Goal: Complete application form: Complete application form

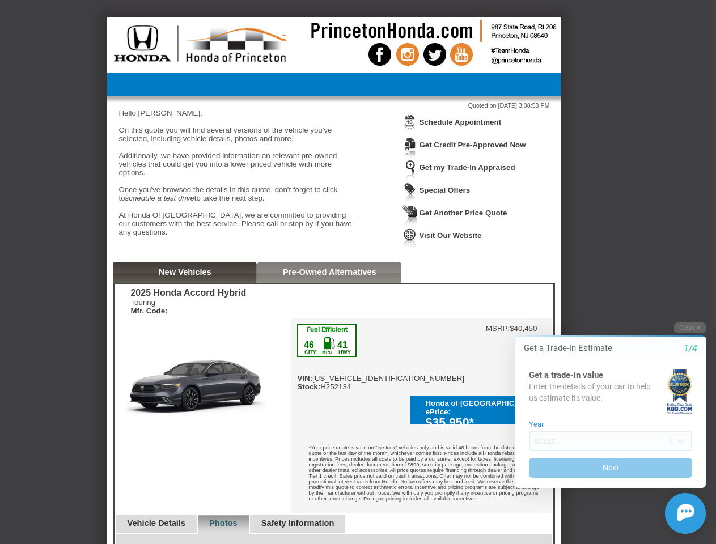
click at [410, 133] on img at bounding box center [410, 124] width 16 height 21
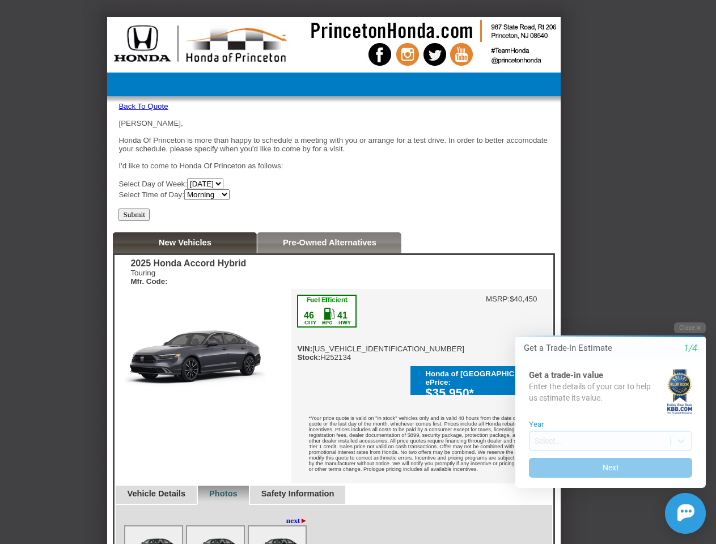
click at [466, 123] on div "[PERSON_NAME], Honda Of Princeton is more than happy to schedule a meeting with…" at bounding box center [333, 159] width 431 height 81
click at [185, 276] on div "Touring Mfr. Code:" at bounding box center [188, 277] width 116 height 17
click at [329, 276] on div "2025 Honda Accord Hybrid Touring Mfr. Code: Reserve This Vehicle Please confirm…" at bounding box center [333, 482] width 439 height 454
click at [161, 516] on div "◄ back next ►" at bounding box center [217, 520] width 186 height 9
click at [236, 516] on div "◄ back next ►" at bounding box center [217, 520] width 186 height 9
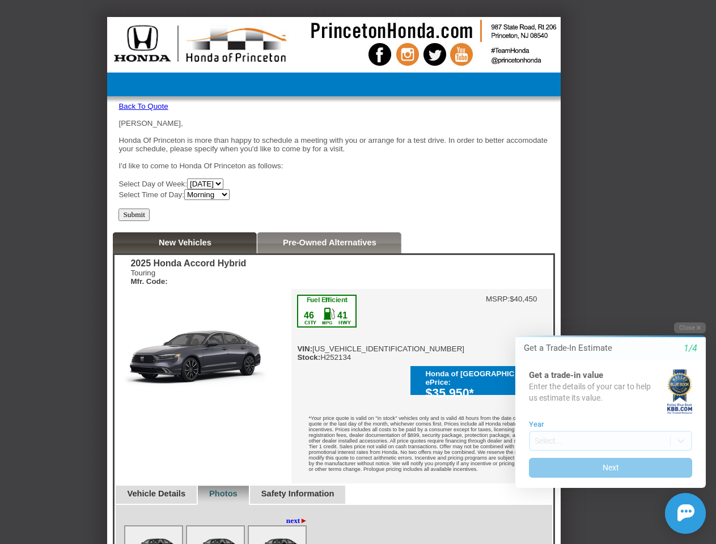
click at [292, 539] on img at bounding box center [277, 547] width 57 height 42
click at [690, 327] on button "Close" at bounding box center [690, 327] width 32 height 11
